Goal: Task Accomplishment & Management: Manage account settings

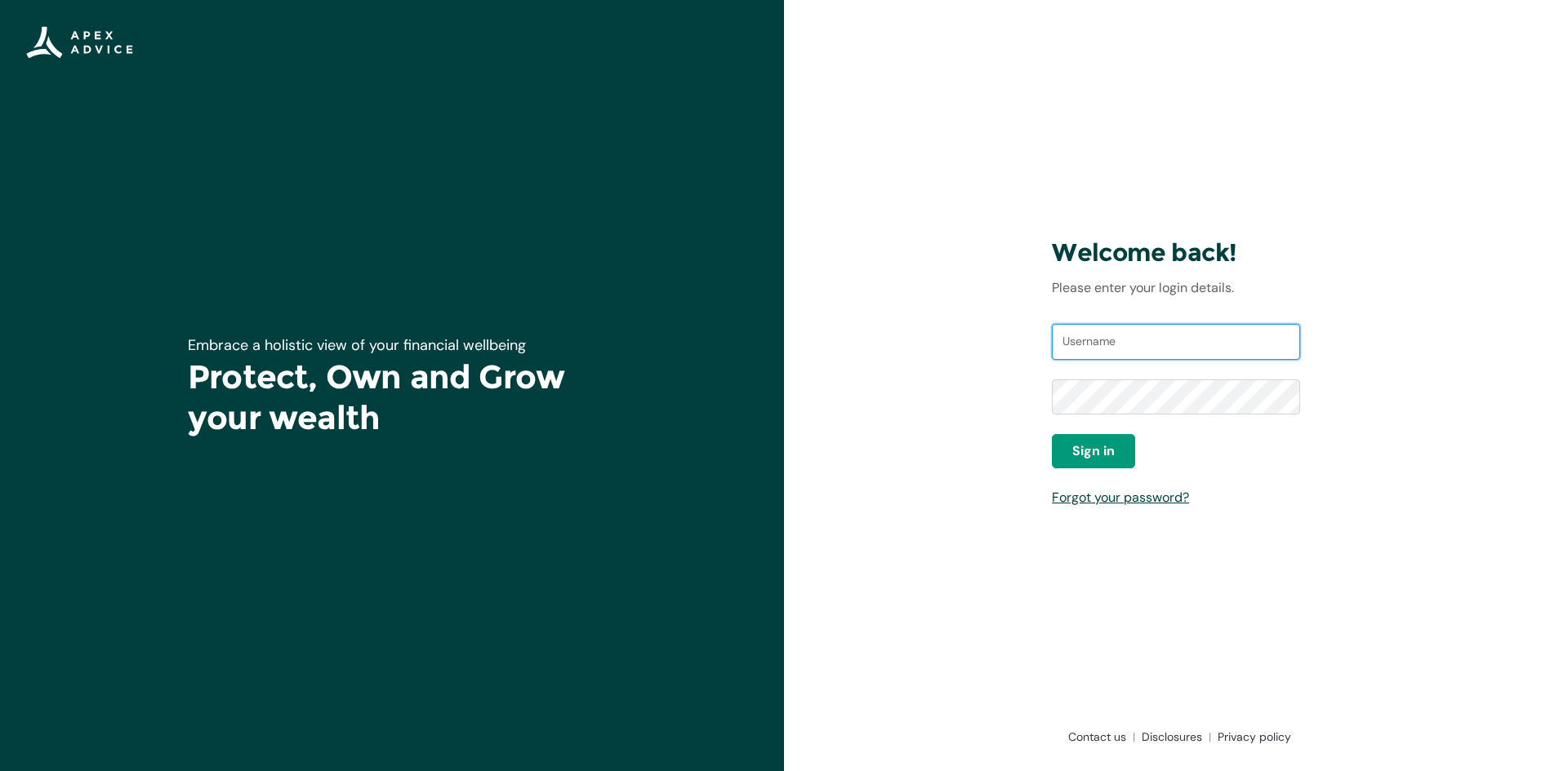
click at [1171, 341] on input "Username" at bounding box center [1175, 342] width 248 height 36
type input "shannon_ronald@hotmail.com"
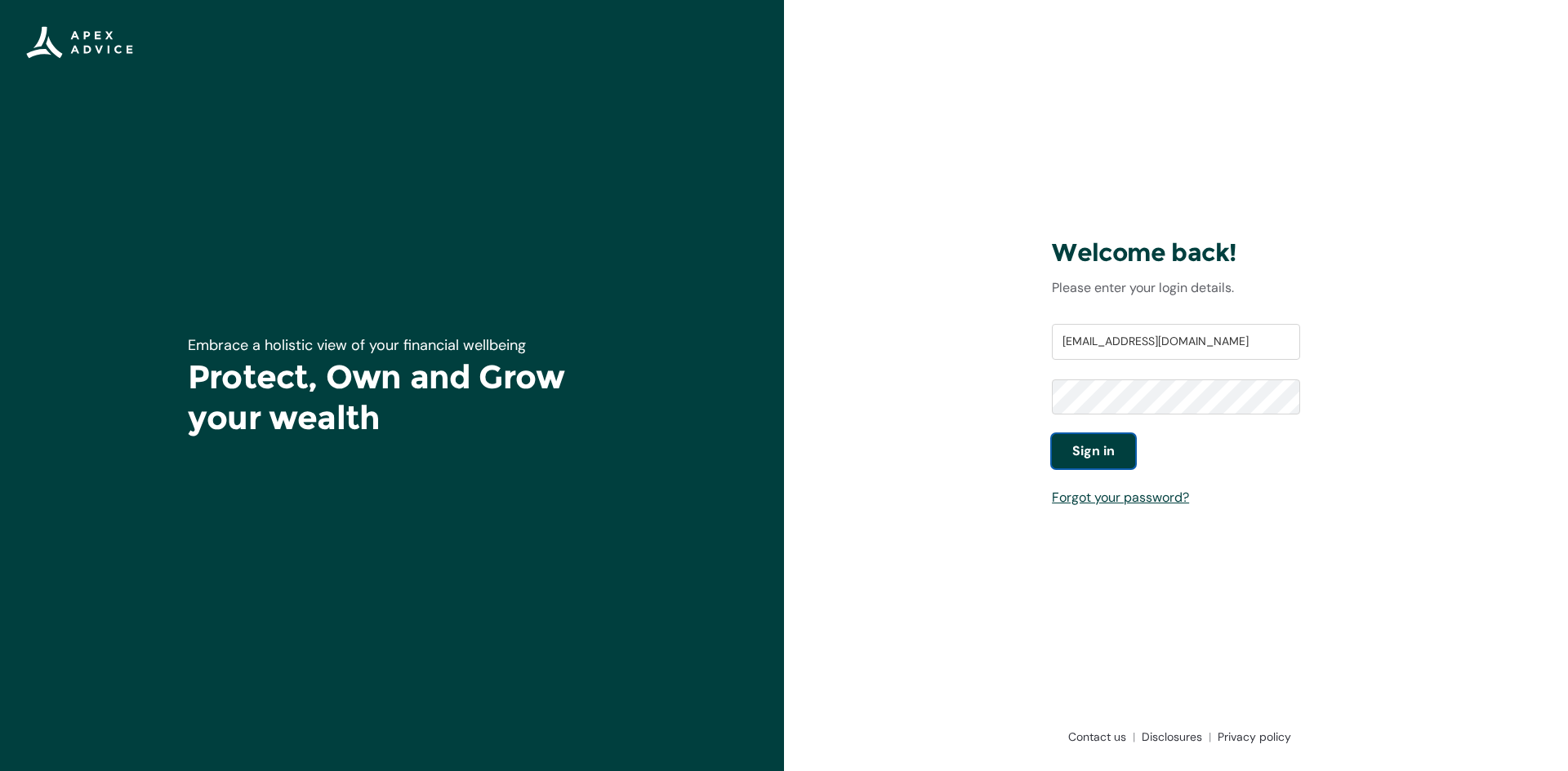
click at [1126, 459] on button "Sign in" at bounding box center [1093, 451] width 83 height 34
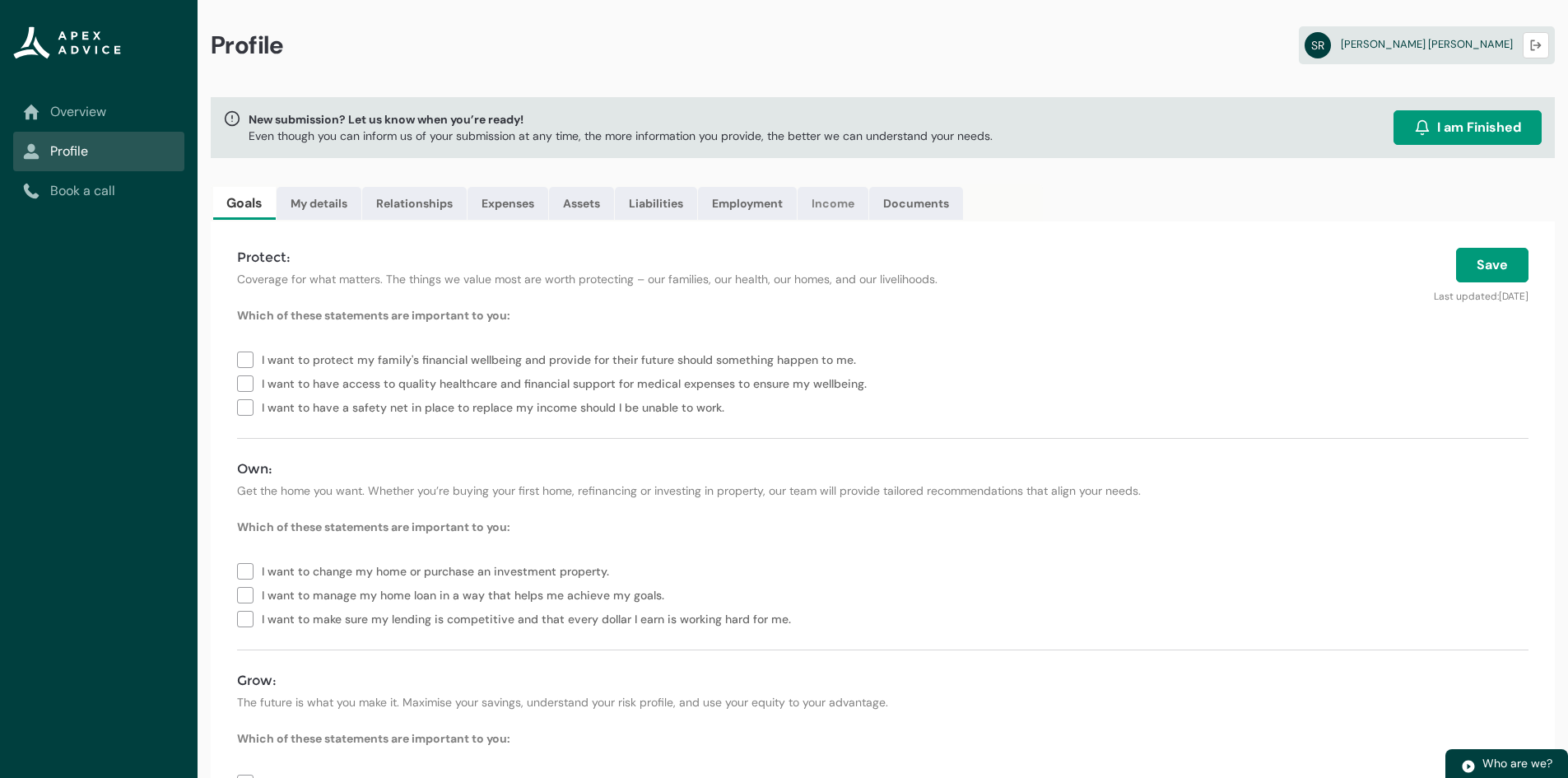
click at [842, 206] on link "Income" at bounding box center [833, 204] width 71 height 33
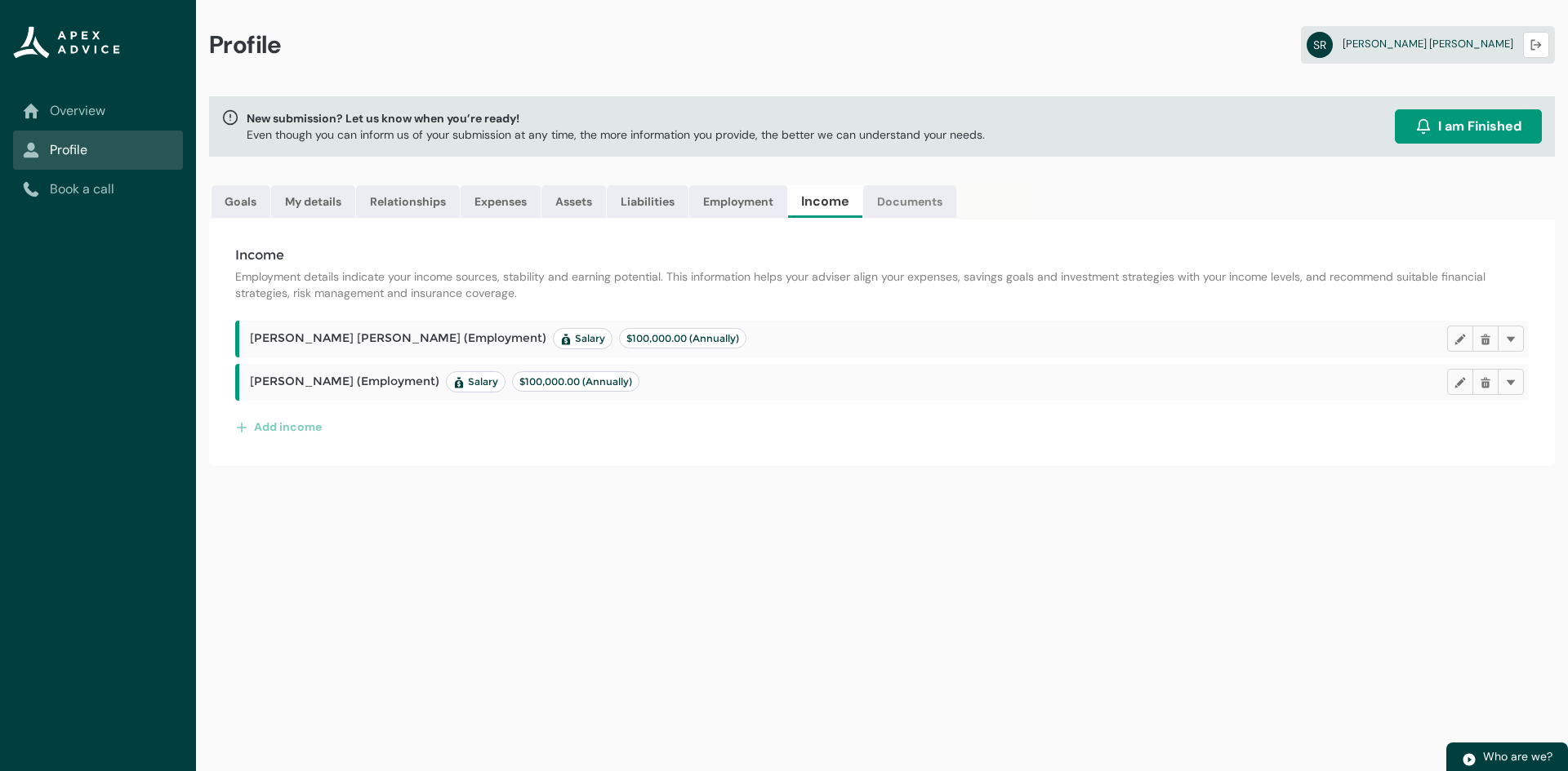
click at [915, 199] on link "Documents" at bounding box center [909, 202] width 93 height 32
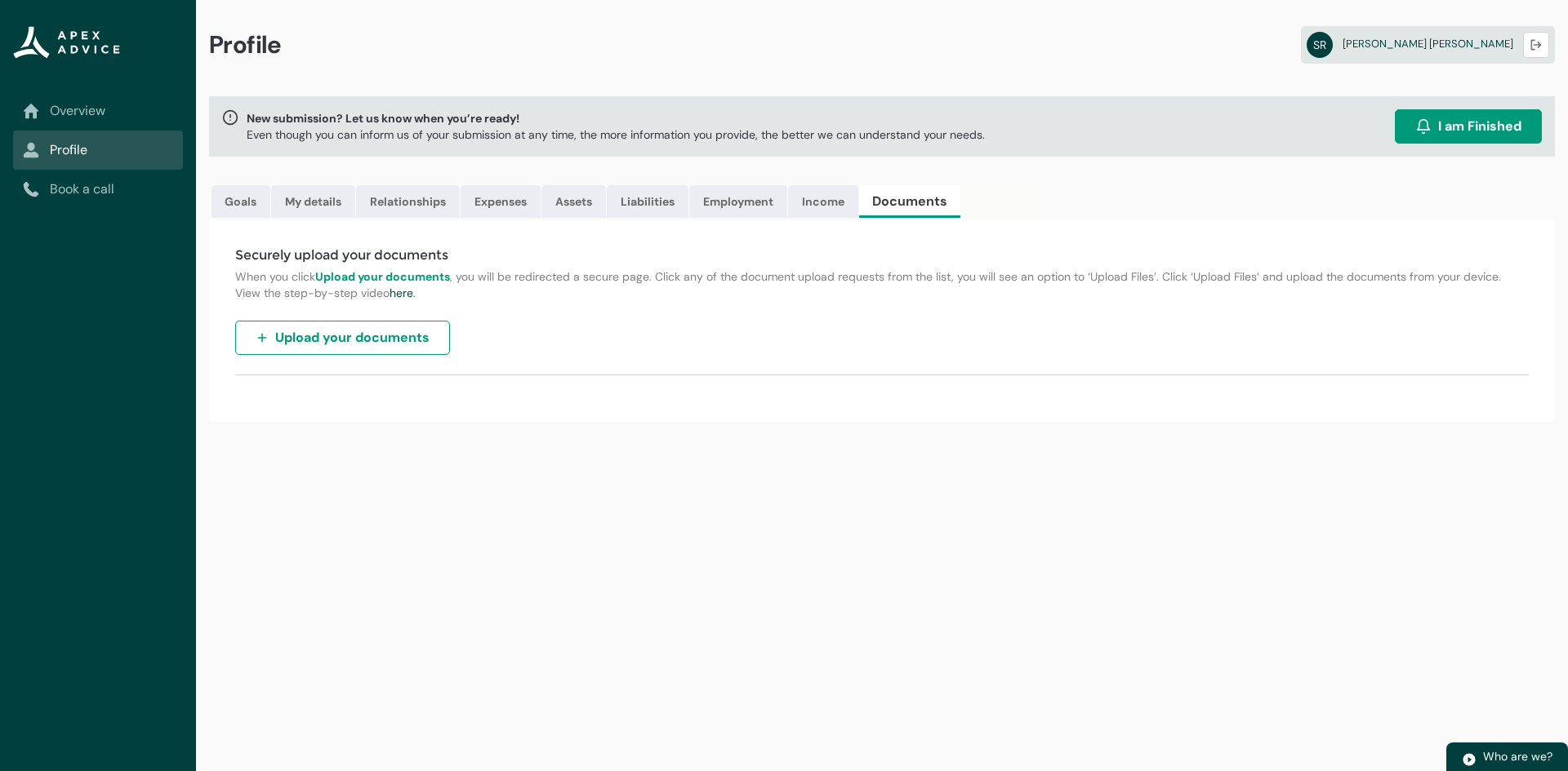
click at [433, 350] on button "Upload your documents" at bounding box center [342, 338] width 214 height 34
click at [821, 197] on link "Income" at bounding box center [823, 202] width 70 height 32
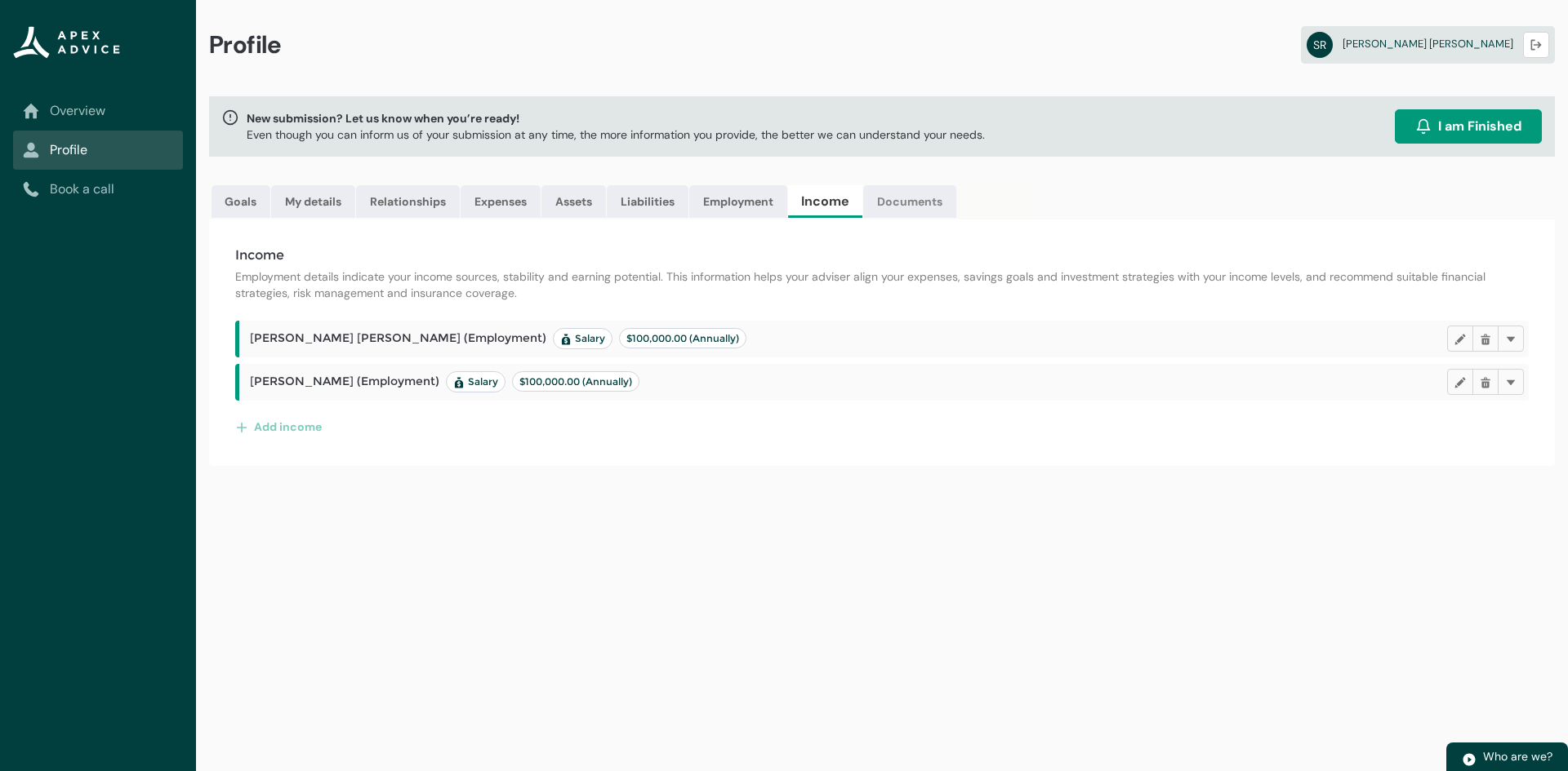
click at [894, 204] on link "Documents" at bounding box center [909, 202] width 93 height 32
